Goal: Information Seeking & Learning: Learn about a topic

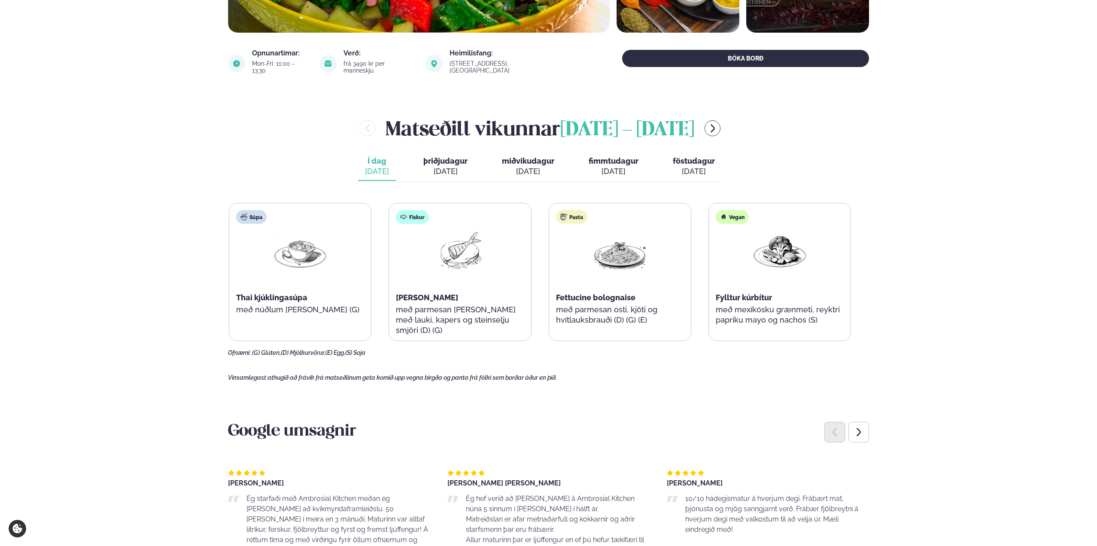
scroll to position [300, 0]
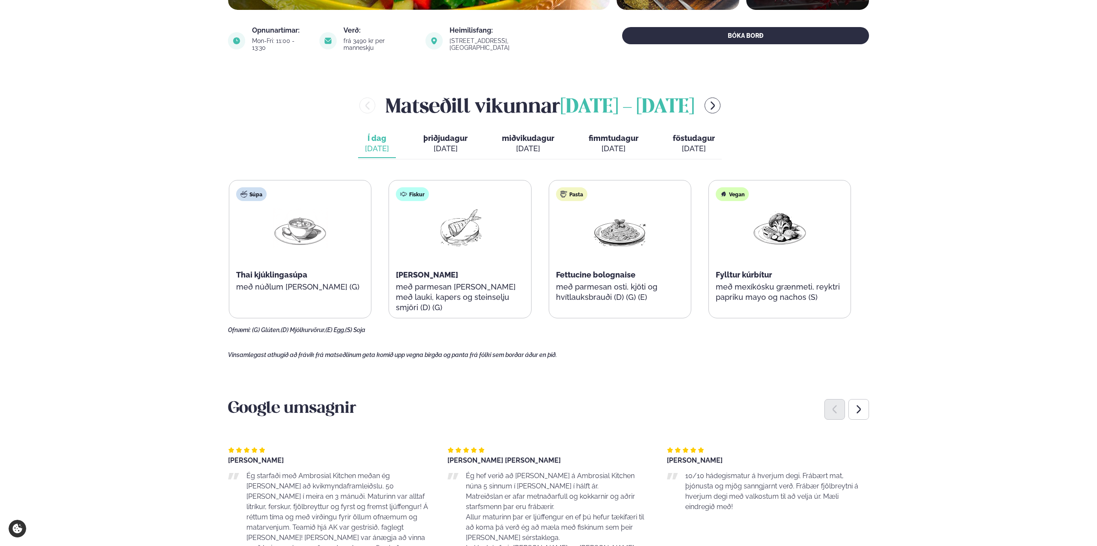
click at [445, 144] on div "[DATE]" at bounding box center [445, 148] width 44 height 10
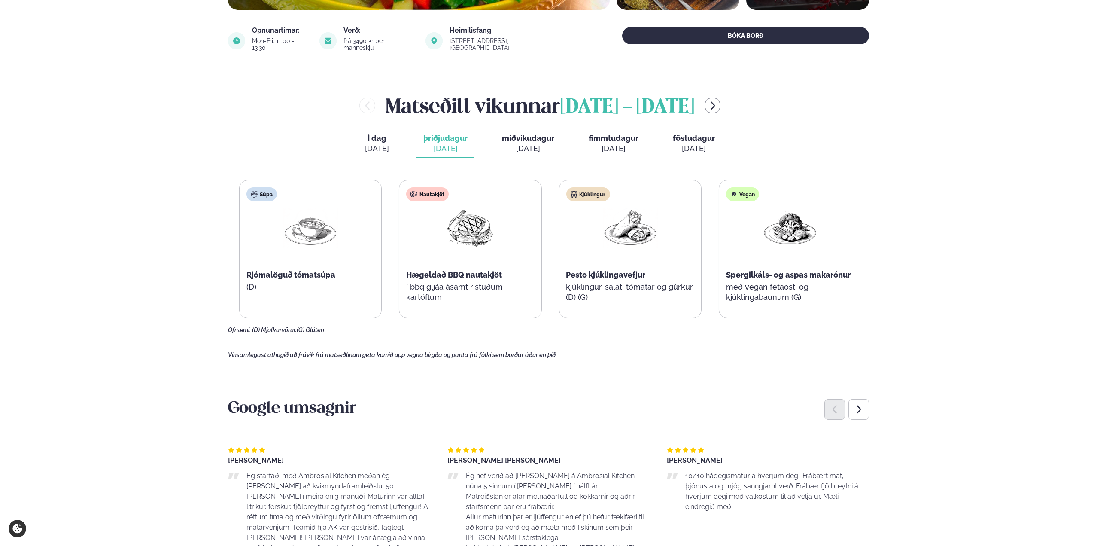
click at [418, 289] on div "Nautakjöt Hægeldað BBQ nautakjöt í bbq gljáa ásamt ristuðum kartöflum" at bounding box center [470, 248] width 142 height 137
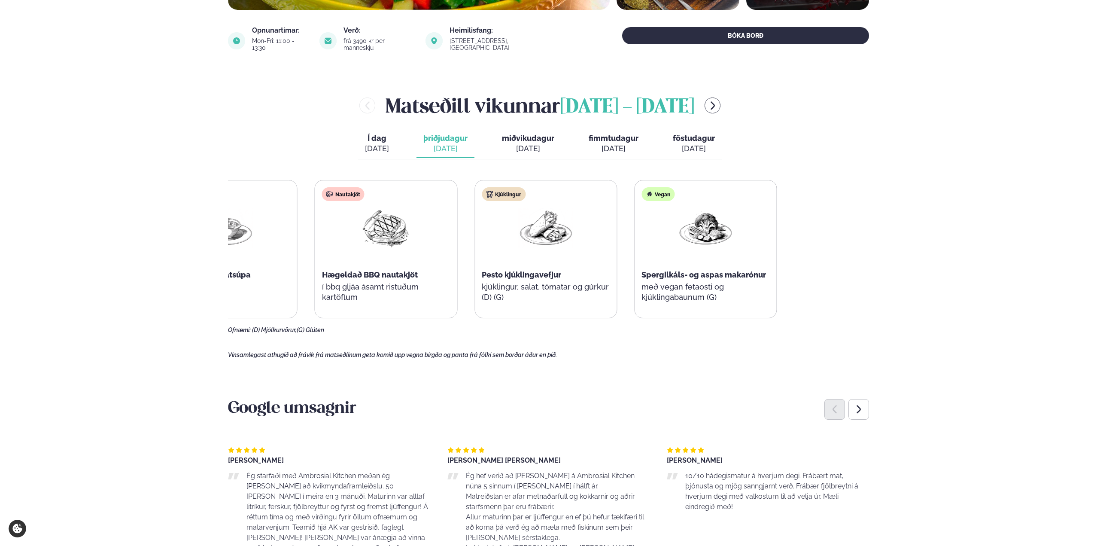
click at [501, 258] on div "Kjúklingur Pesto kjúklingavefjur kjúklingur, salat, tómatar og gúrkur (D) (G)" at bounding box center [546, 248] width 142 height 137
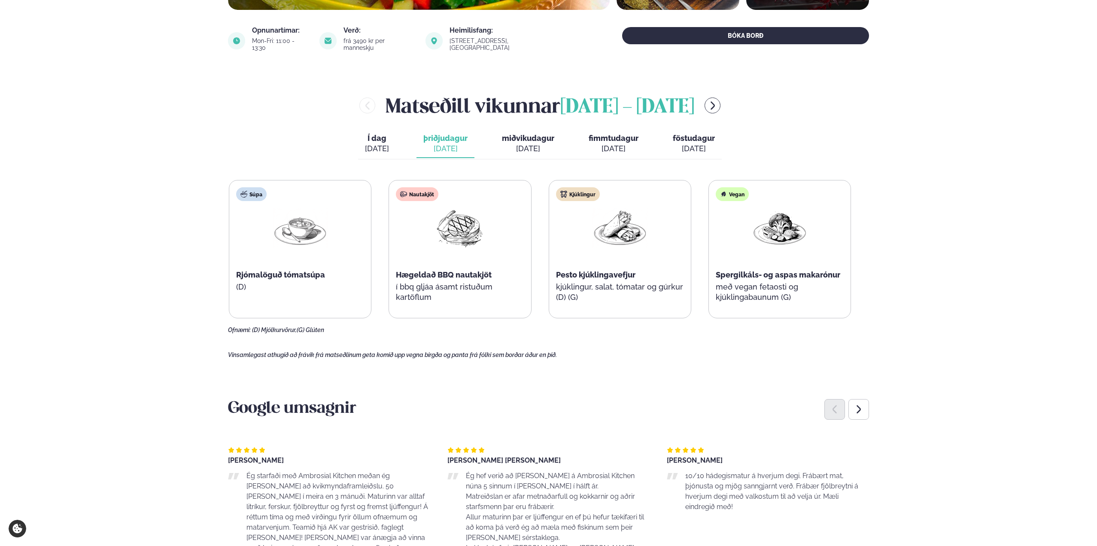
click at [392, 139] on button "Í dag Í d. [DATE]" at bounding box center [377, 144] width 38 height 28
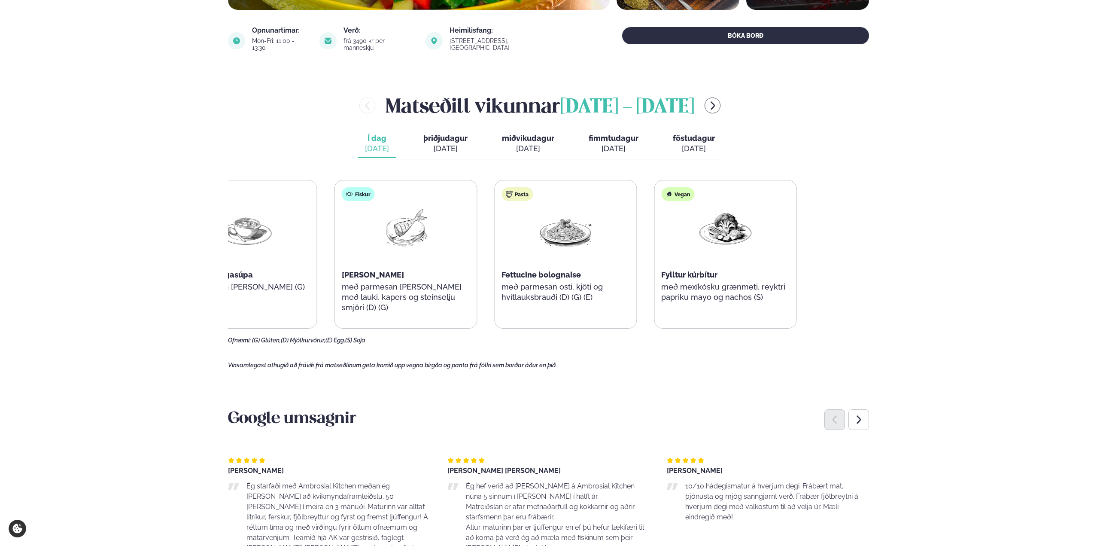
click at [408, 243] on div "Súpa Thai kjúklingasúpa með núðlum [PERSON_NAME] (G) Fiskur Ofnbakaður þorskur …" at bounding box center [485, 254] width 622 height 149
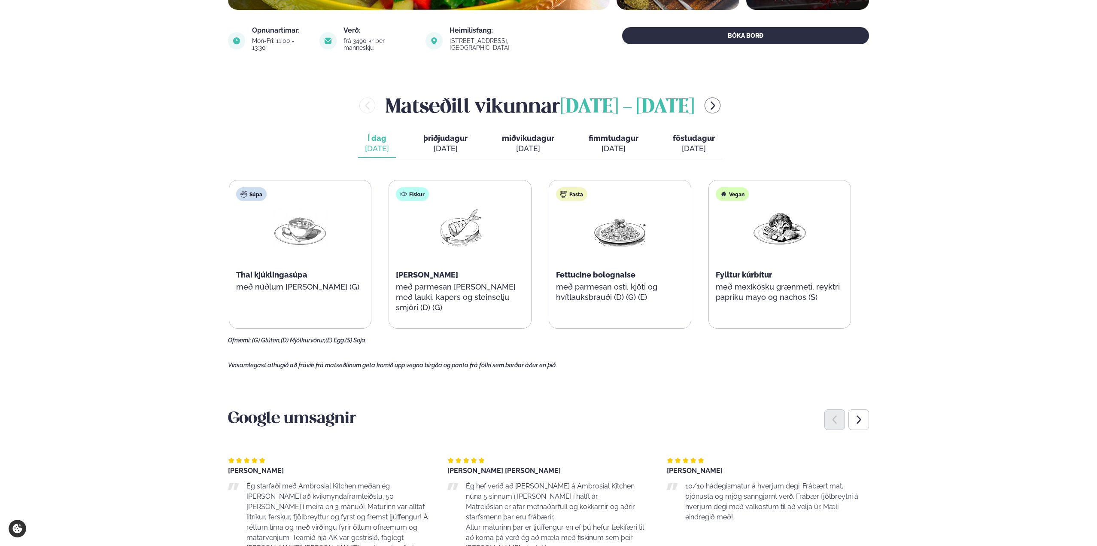
click at [519, 143] on div "[DATE]" at bounding box center [528, 148] width 52 height 10
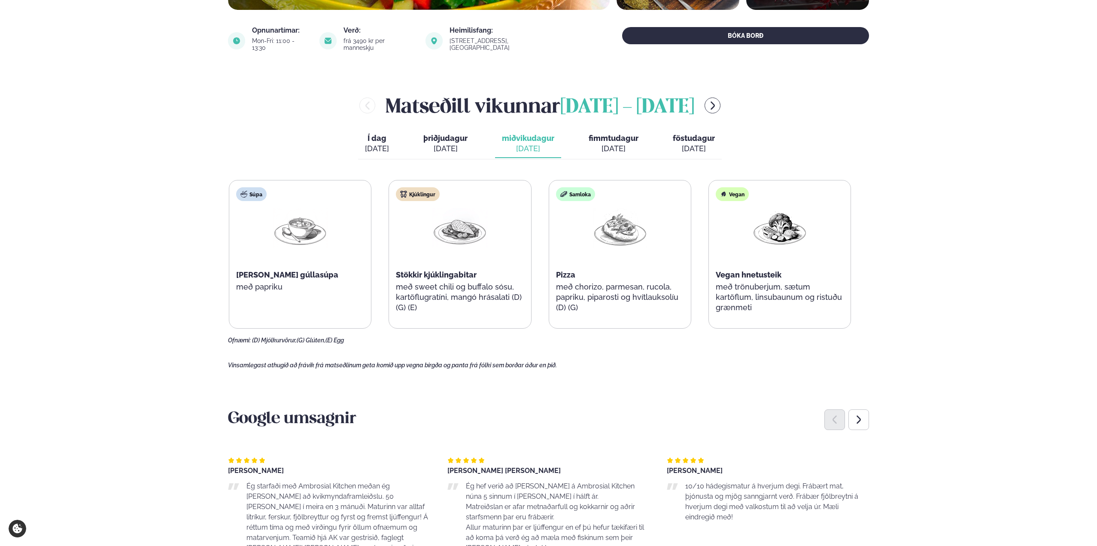
click at [607, 143] on div "[DATE]" at bounding box center [613, 148] width 50 height 10
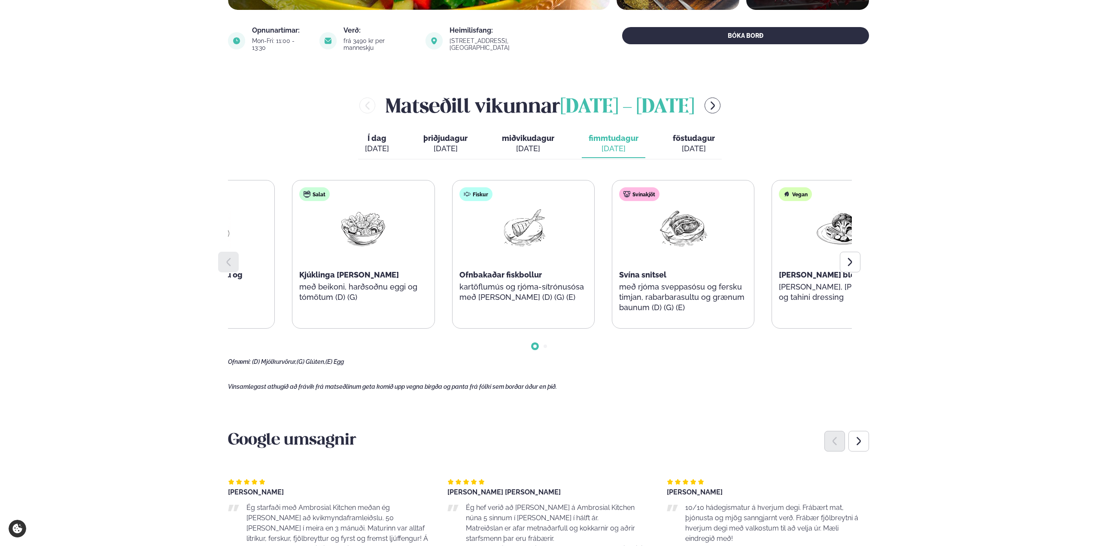
click at [612, 266] on div "Svínakjöt Svína snitsel með rjóma sveppasósu og fersku timjan, rabarbarasultu o…" at bounding box center [683, 254] width 142 height 148
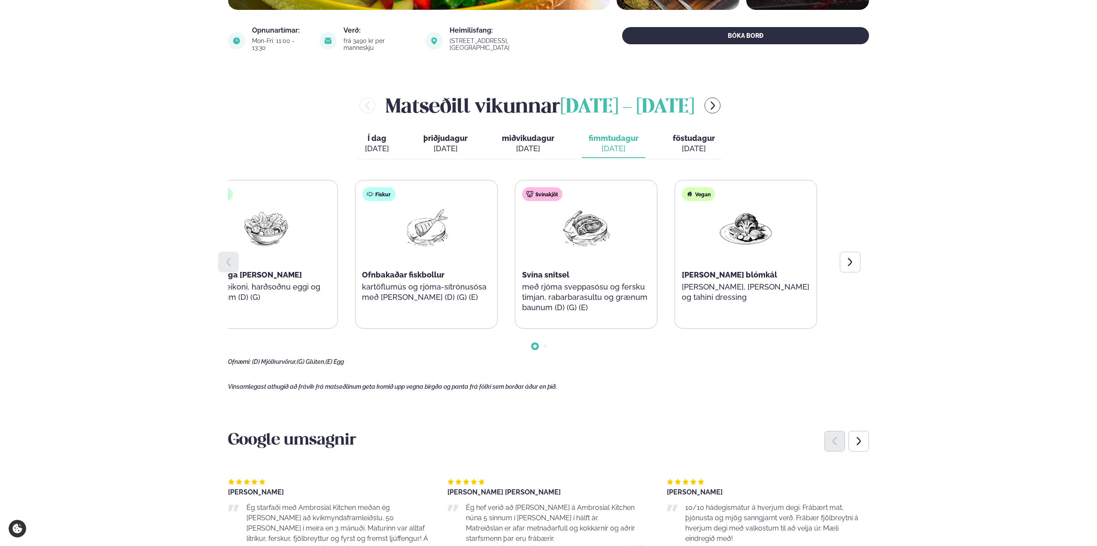
click at [500, 278] on div "Súpa Rjómalöguð sætkartöflu og engifer súpa Salat Kjúklinga [PERSON_NAME] með b…" at bounding box center [346, 254] width 622 height 149
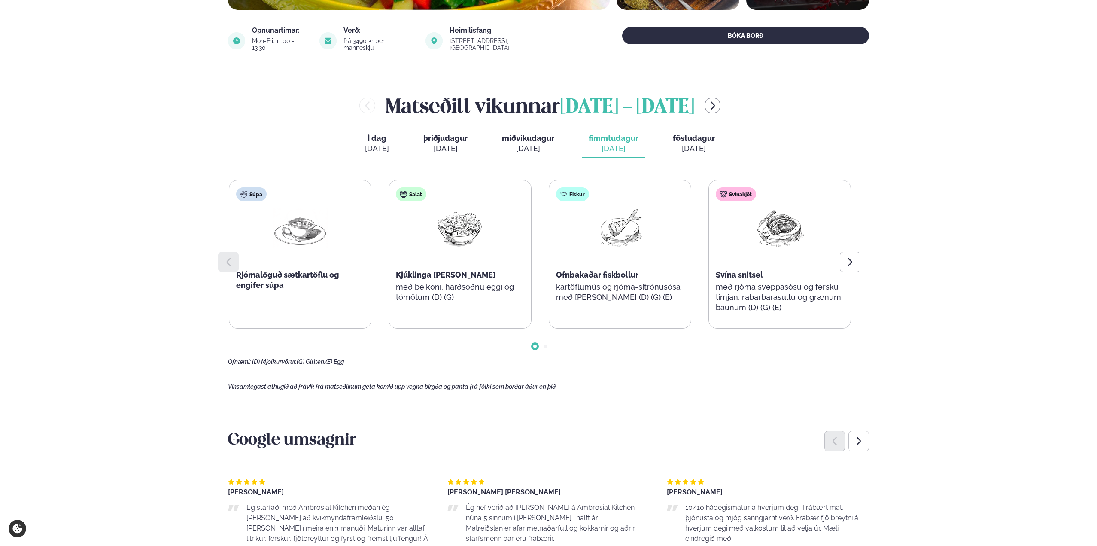
click at [685, 151] on button "föstudagur fös. [DATE]" at bounding box center [694, 144] width 56 height 28
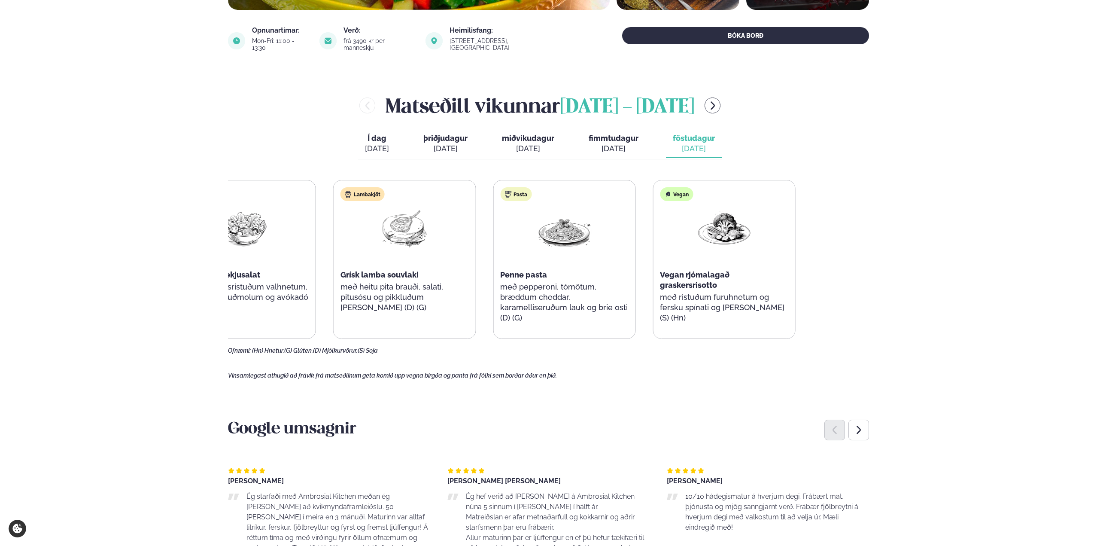
click at [528, 266] on div "Salat Mango og rækjusalat með hunangsristuðum valhnetum, ristuðum brauðmolum og…" at bounding box center [484, 259] width 622 height 159
